Goal: Task Accomplishment & Management: Manage account settings

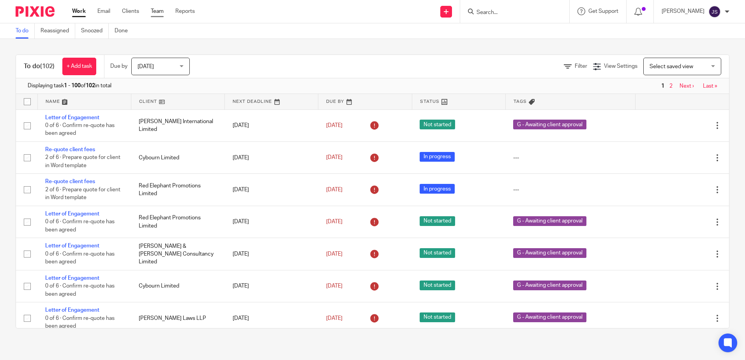
click at [157, 8] on link "Team" at bounding box center [157, 11] width 13 height 8
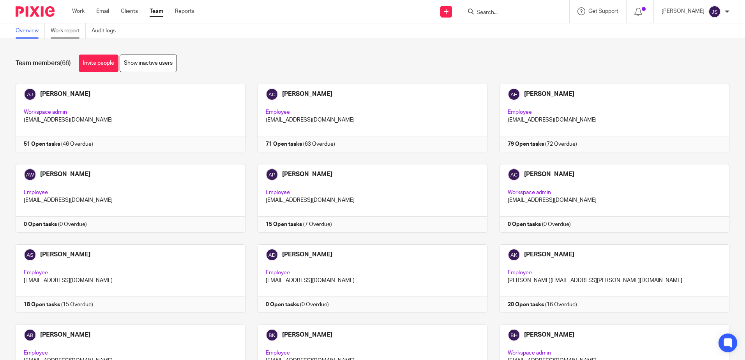
click at [72, 29] on link "Work report" at bounding box center [68, 30] width 35 height 15
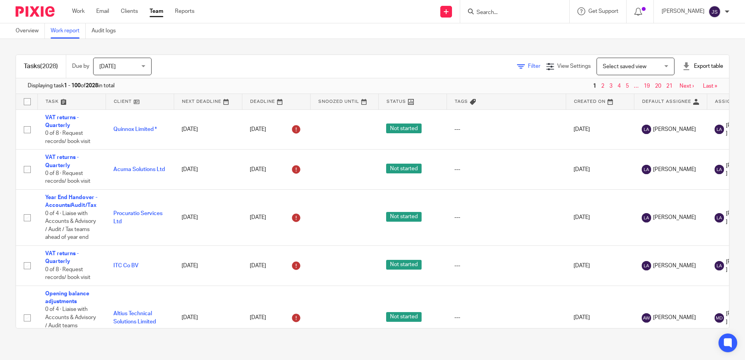
click at [528, 65] on span "Filter" at bounding box center [534, 66] width 12 height 5
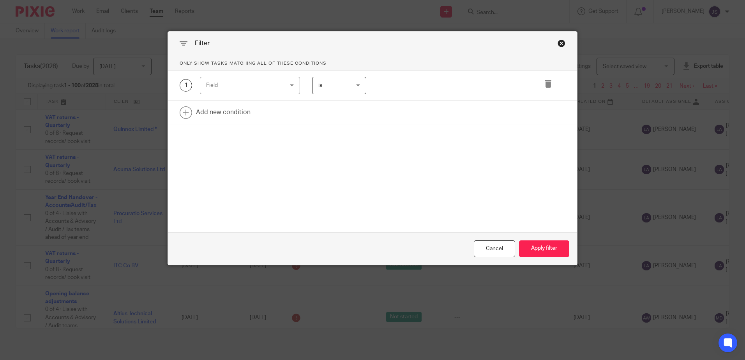
click at [257, 82] on div "Field" at bounding box center [243, 85] width 75 height 16
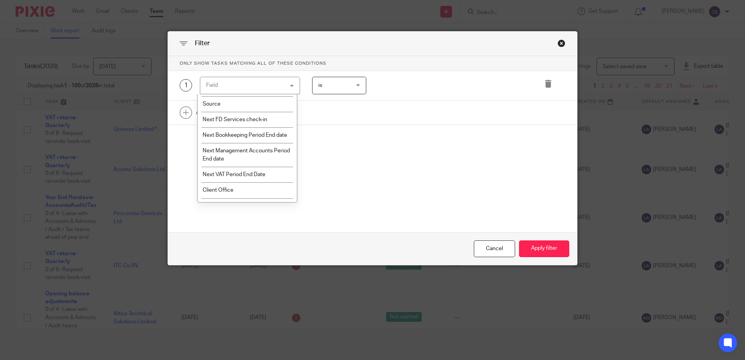
scroll to position [897, 0]
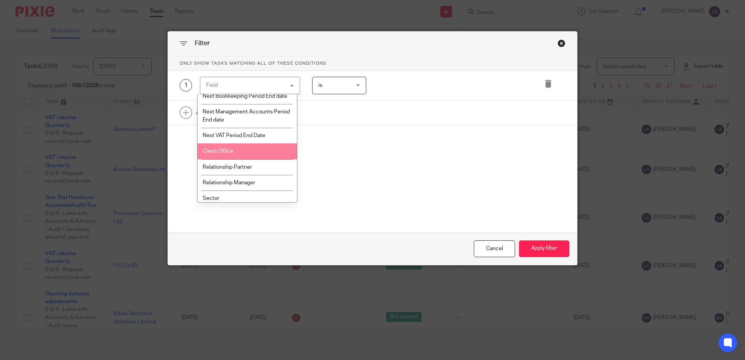
click at [264, 159] on li "Client Office" at bounding box center [247, 151] width 99 height 16
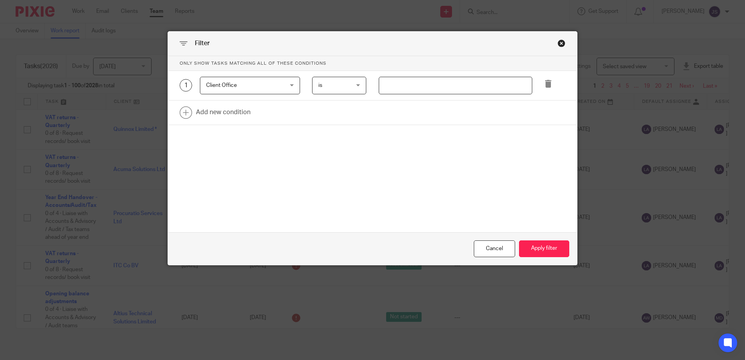
click at [382, 87] on input "text" at bounding box center [456, 86] width 154 height 18
type input "Stevenage"
click at [259, 111] on link at bounding box center [372, 113] width 409 height 24
click at [259, 111] on div "Field" at bounding box center [243, 115] width 75 height 16
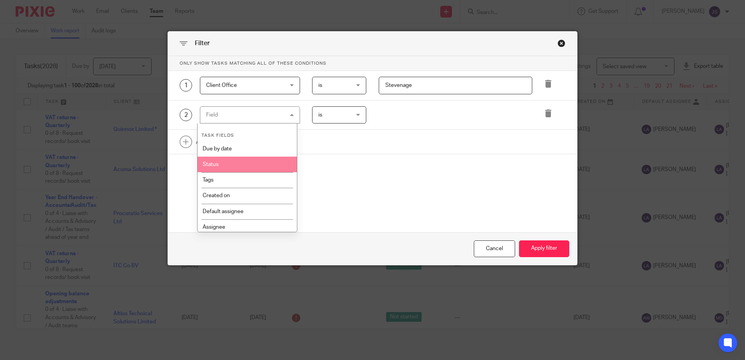
click at [264, 173] on li "Tags" at bounding box center [247, 180] width 99 height 16
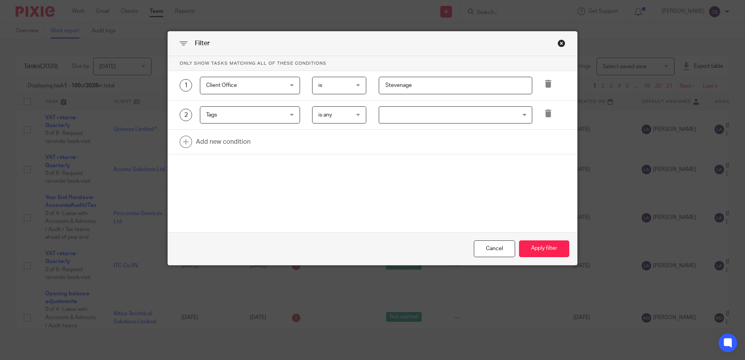
click at [400, 115] on input "Search for option" at bounding box center [454, 115] width 148 height 14
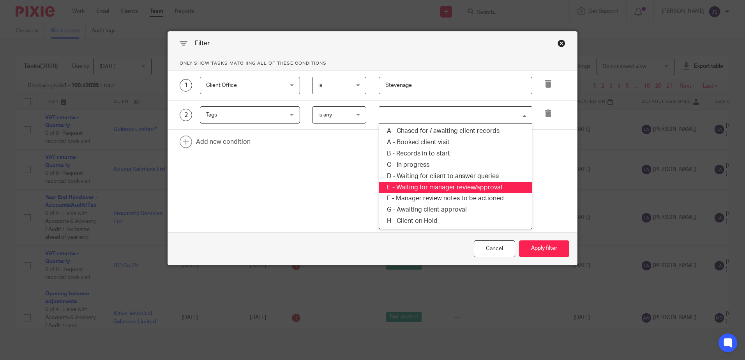
click at [493, 188] on li "E - Waiting for manager review/approval" at bounding box center [455, 187] width 153 height 11
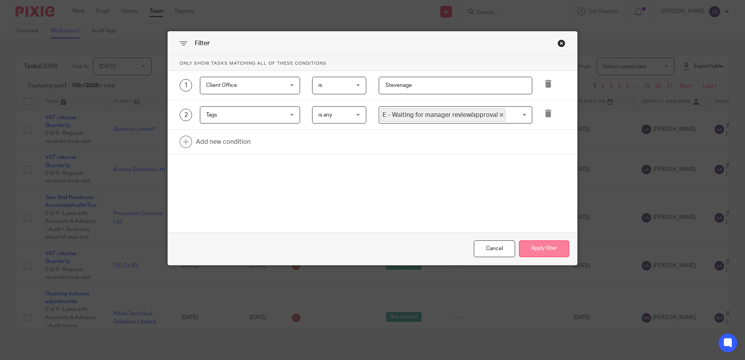
click at [540, 245] on button "Apply filter" at bounding box center [544, 249] width 50 height 17
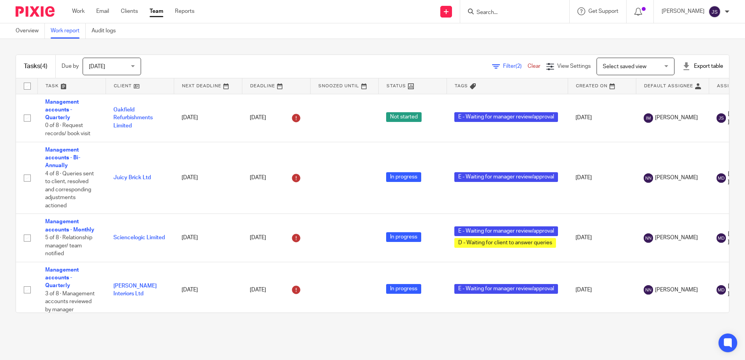
click at [213, 340] on main "Overview Work report Audit logs Tasks (4) Due by Today Today Today Tomorrow Thi…" at bounding box center [372, 180] width 745 height 360
click at [486, 347] on main "Overview Work report Audit logs Tasks (4) Due by Today Today Today Tomorrow Thi…" at bounding box center [372, 180] width 745 height 360
click at [503, 64] on span "Filter (2)" at bounding box center [515, 66] width 25 height 5
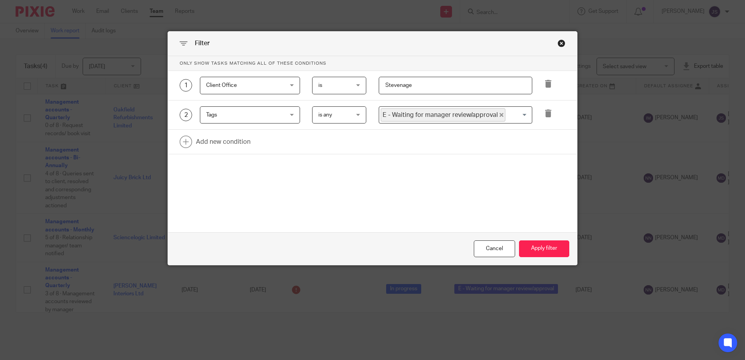
click at [264, 118] on span "Tags" at bounding box center [243, 115] width 75 height 16
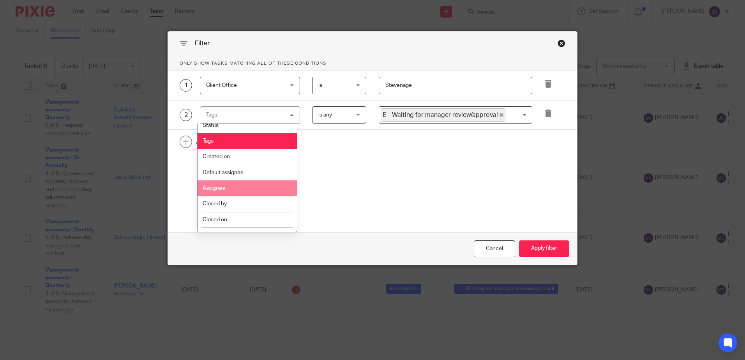
scroll to position [78, 0]
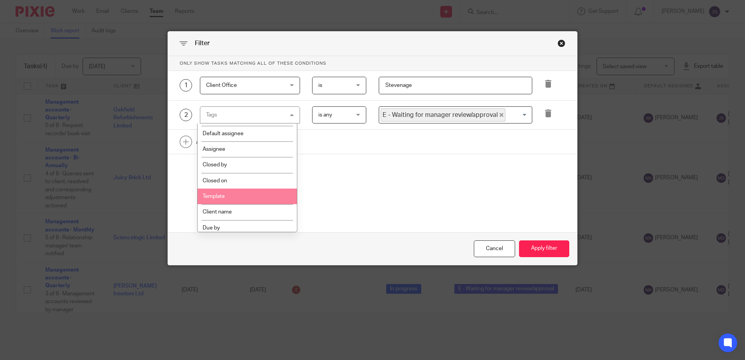
click at [263, 194] on li "Template" at bounding box center [247, 197] width 99 height 16
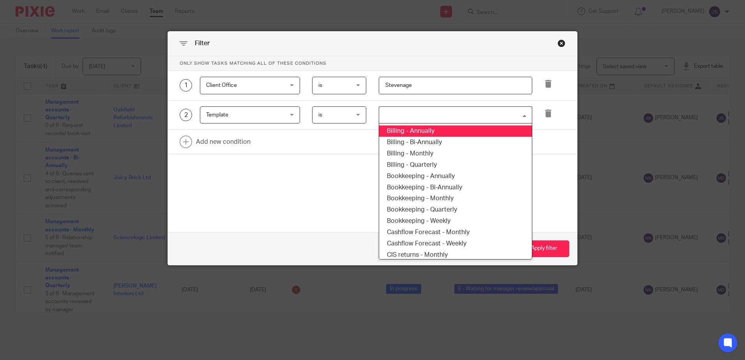
click at [380, 119] on input "Search for option" at bounding box center [454, 115] width 148 height 14
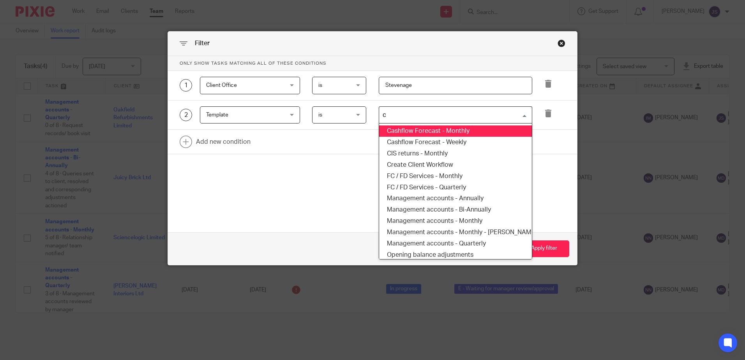
type input "ci"
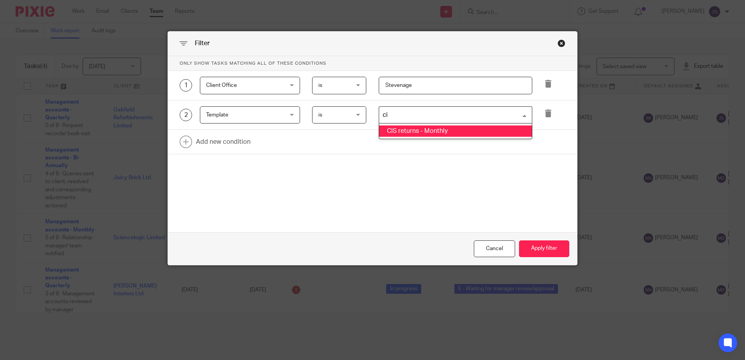
click at [412, 132] on li "CIS returns - Monthly" at bounding box center [455, 131] width 153 height 11
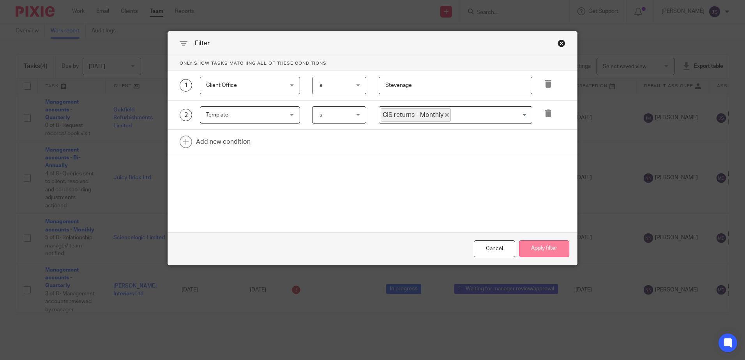
click at [545, 252] on button "Apply filter" at bounding box center [544, 249] width 50 height 17
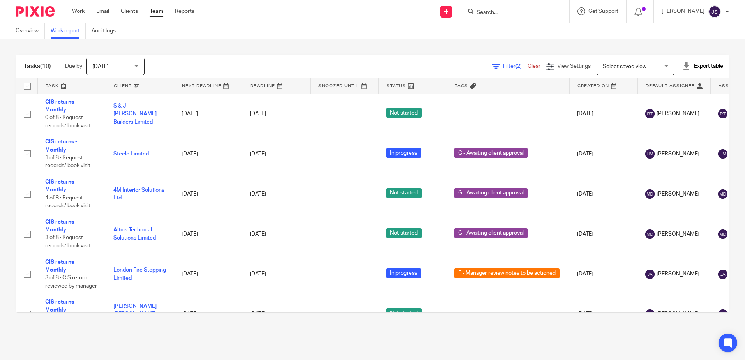
click at [397, 339] on main "Overview Work report Audit logs Tasks (10) Due by Today Today Today Tomorrow Th…" at bounding box center [372, 180] width 745 height 360
click at [184, 336] on main "Overview Work report Audit logs Tasks (10) Due by Today Today Today Tomorrow Th…" at bounding box center [372, 180] width 745 height 360
click at [516, 64] on span "(2)" at bounding box center [519, 66] width 6 height 5
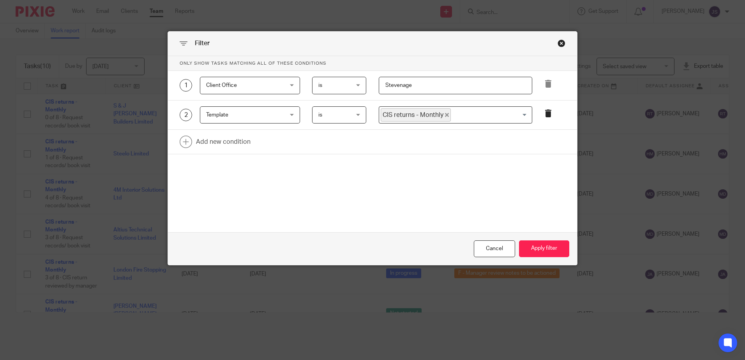
click at [545, 114] on icon at bounding box center [549, 114] width 8 height 8
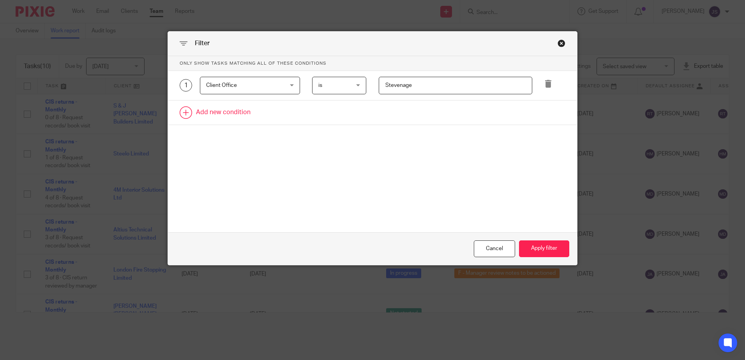
click at [237, 111] on link at bounding box center [372, 113] width 409 height 24
click at [237, 113] on div "Field" at bounding box center [243, 115] width 75 height 16
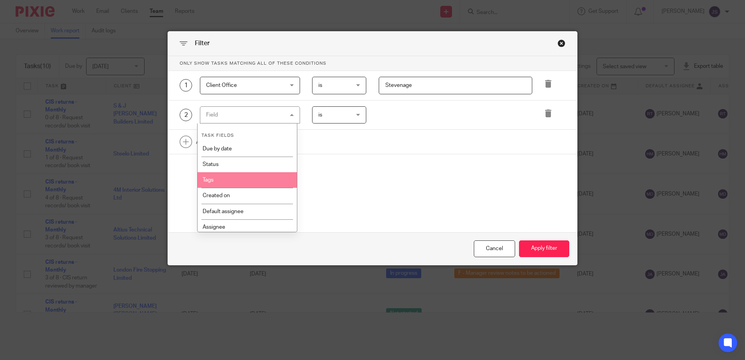
click at [238, 175] on li "Tags" at bounding box center [247, 180] width 99 height 16
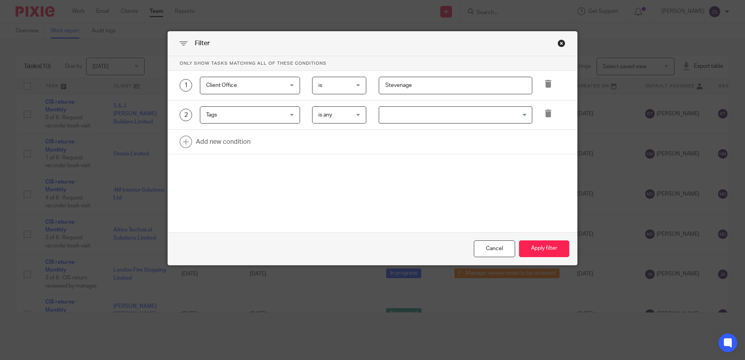
click at [391, 121] on input "Search for option" at bounding box center [454, 115] width 148 height 14
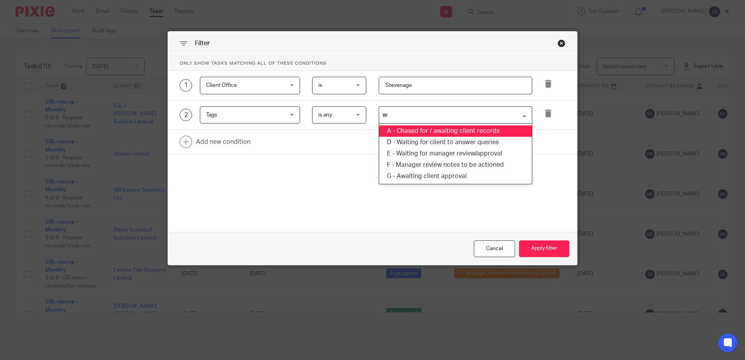
type input "wa"
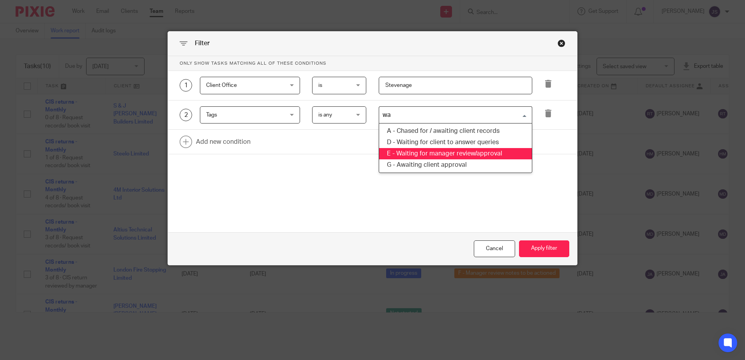
click at [466, 157] on li "E - Waiting for manager review/approval" at bounding box center [455, 153] width 153 height 11
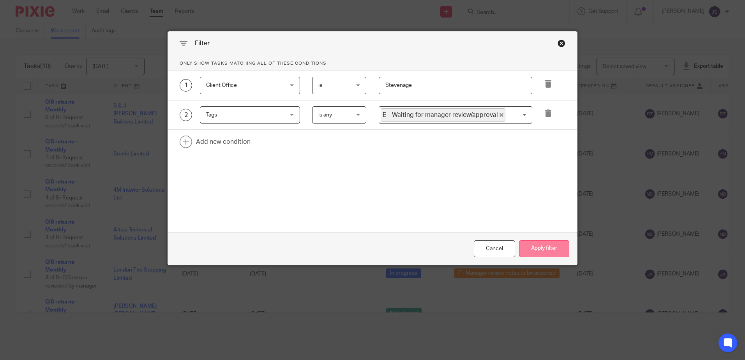
click at [546, 248] on button "Apply filter" at bounding box center [544, 249] width 50 height 17
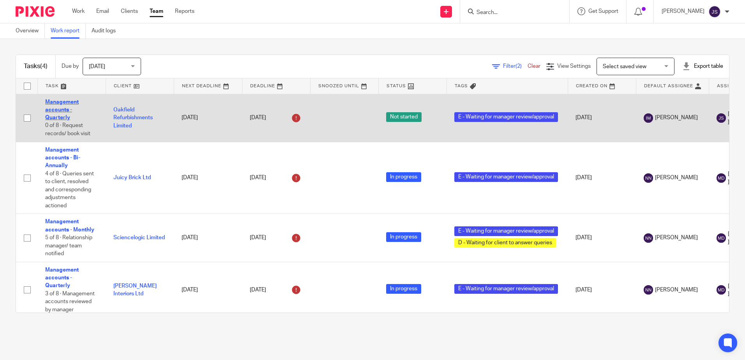
click at [53, 104] on link "Management accounts - Quarterly" at bounding box center [62, 109] width 34 height 21
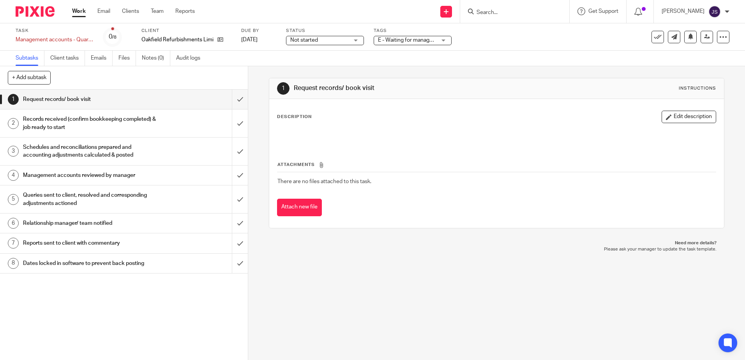
click at [422, 44] on span "E - Waiting for manager review/approval" at bounding box center [407, 40] width 58 height 8
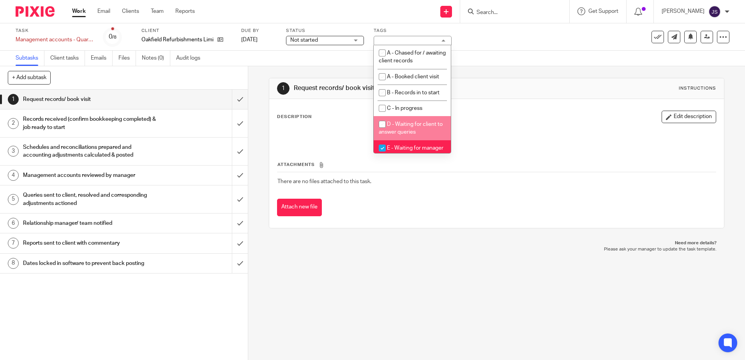
scroll to position [39, 0]
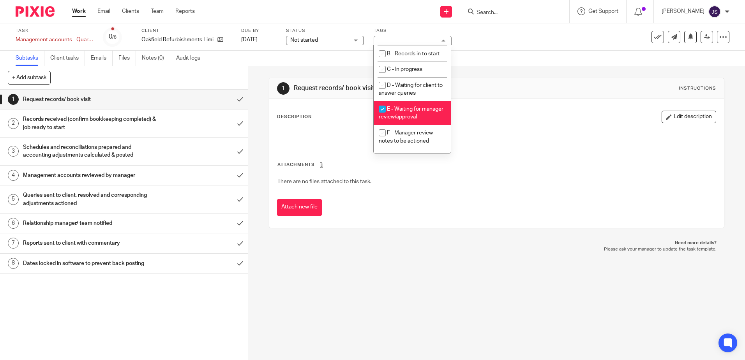
click at [420, 118] on li "E - Waiting for manager review/approval" at bounding box center [412, 113] width 77 height 24
checkbox input "false"
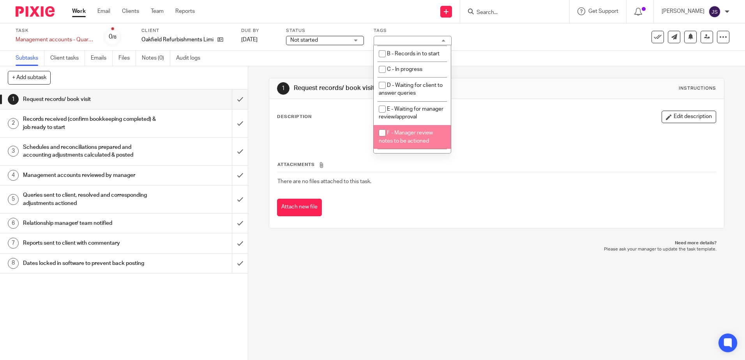
click at [425, 142] on span "F - Manager review notes to be actioned" at bounding box center [406, 137] width 54 height 14
checkbox input "true"
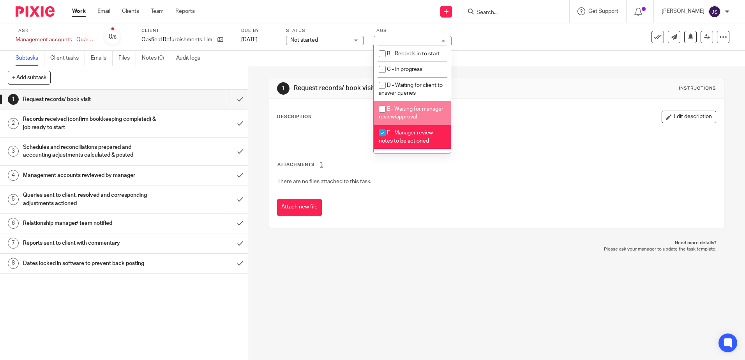
click at [484, 91] on h1 "Request records/ book visit" at bounding box center [403, 88] width 219 height 8
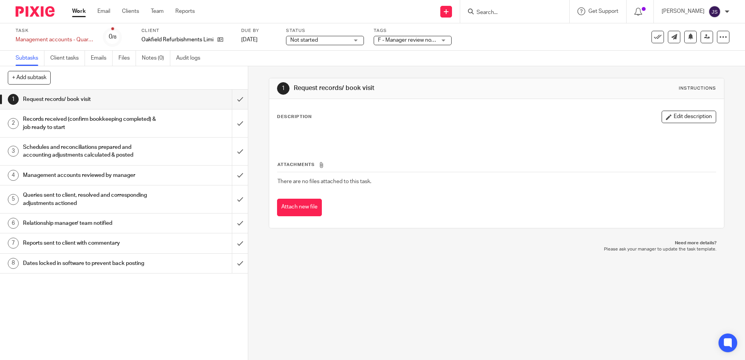
click at [94, 173] on h1 "Management accounts reviewed by manager" at bounding box center [90, 176] width 134 height 12
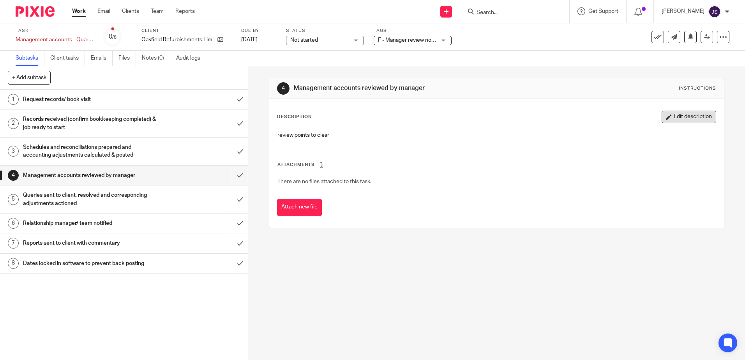
click at [672, 119] on button "Edit description" at bounding box center [689, 117] width 55 height 12
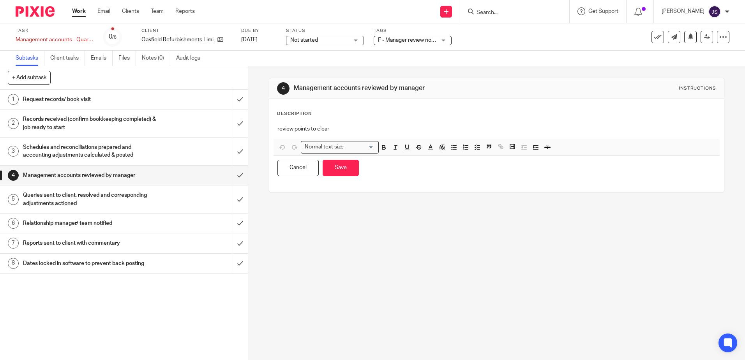
click at [332, 130] on p "review points to clear" at bounding box center [497, 129] width 438 height 8
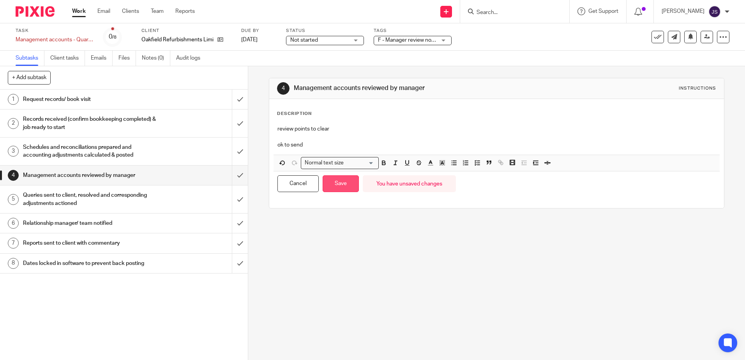
click at [338, 181] on button "Save" at bounding box center [341, 183] width 36 height 17
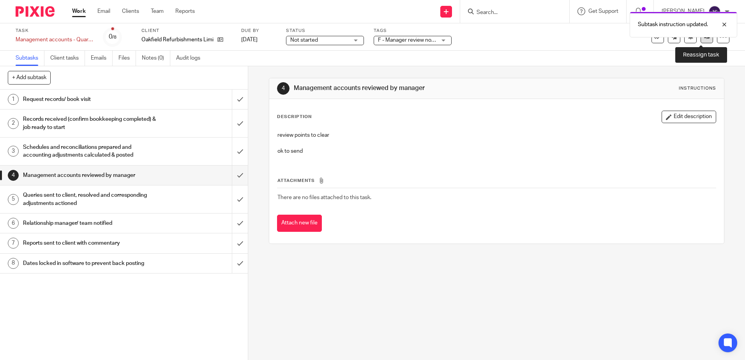
click at [704, 43] on div "Task Management accounts - Quarterly Save Management accounts - Quarterly 0 /8 …" at bounding box center [373, 37] width 714 height 19
click at [703, 40] on link at bounding box center [707, 37] width 12 height 12
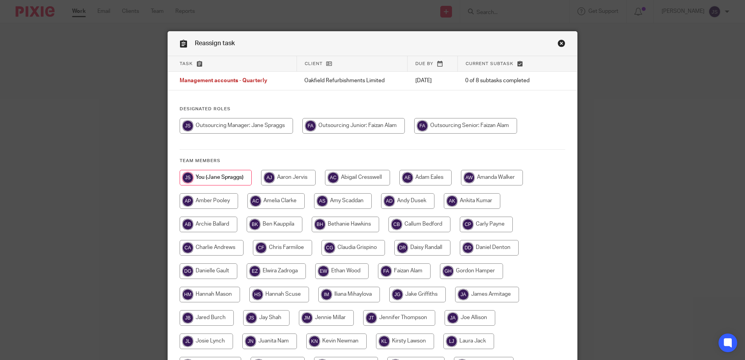
click at [492, 121] on input "radio" at bounding box center [465, 126] width 103 height 16
radio input "true"
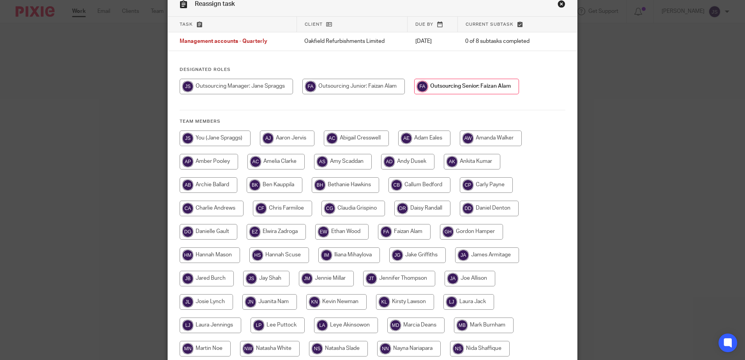
scroll to position [202, 0]
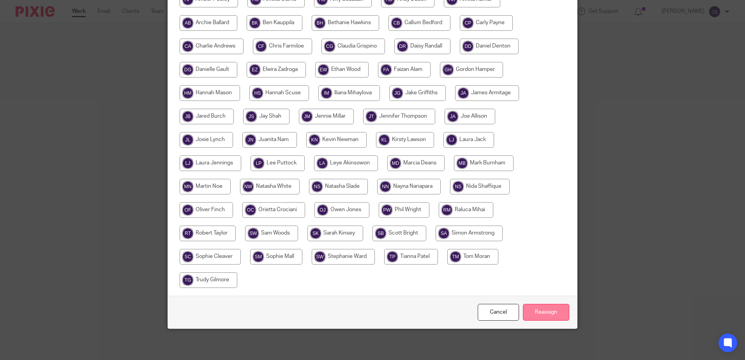
click at [551, 307] on input "Reassign" at bounding box center [546, 312] width 46 height 17
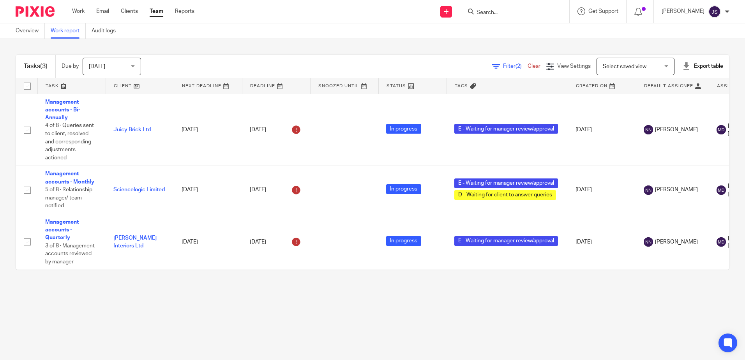
click at [386, 325] on main "Overview Work report Audit logs Tasks (3) Due by Today Today Today Tomorrow Thi…" at bounding box center [372, 180] width 745 height 360
drag, startPoint x: 562, startPoint y: 322, endPoint x: 568, endPoint y: 320, distance: 6.2
click at [569, 320] on main "Overview Work report Audit logs Tasks (3) Due by Today Today Today Tomorrow Thi…" at bounding box center [372, 180] width 745 height 360
click at [262, 301] on main "Overview Work report Audit logs Tasks (3) Due by Today Today Today Tomorrow Thi…" at bounding box center [372, 180] width 745 height 360
click at [393, 304] on main "Overview Work report Audit logs Tasks (3) Due by Today Today Today Tomorrow Thi…" at bounding box center [372, 180] width 745 height 360
